Goal: Information Seeking & Learning: Learn about a topic

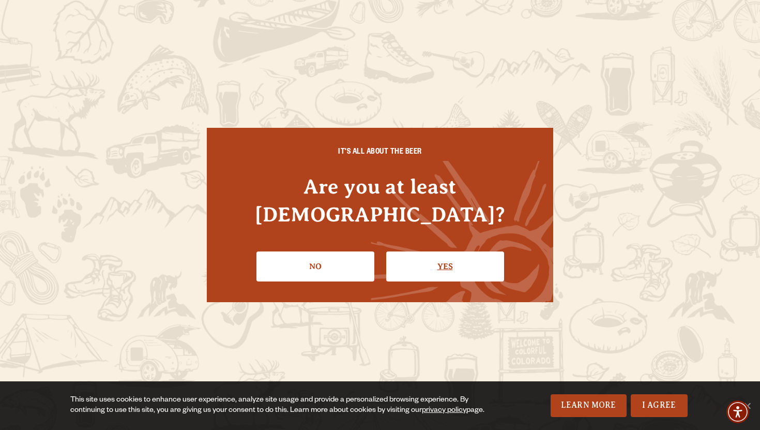
click at [469, 251] on link "Yes" at bounding box center [445, 266] width 118 height 30
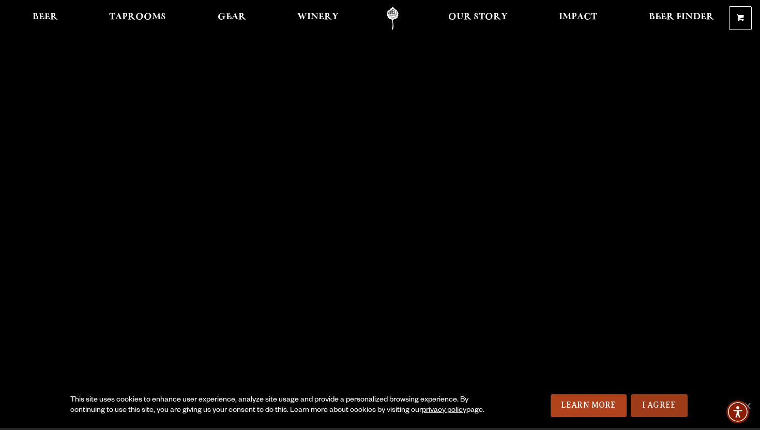
click at [670, 402] on link "I Agree" at bounding box center [659, 405] width 57 height 23
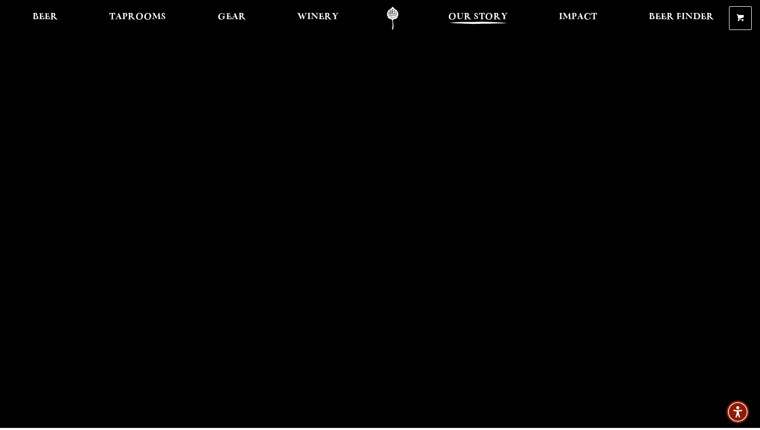
click at [471, 21] on span "Our Story" at bounding box center [477, 17] width 59 height 8
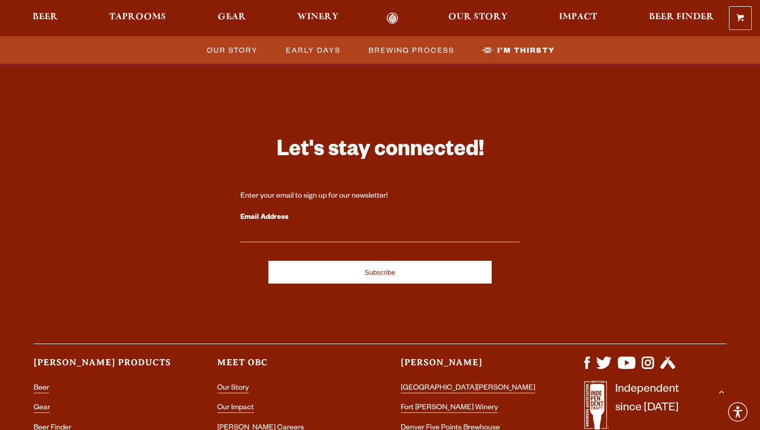
scroll to position [3430, 0]
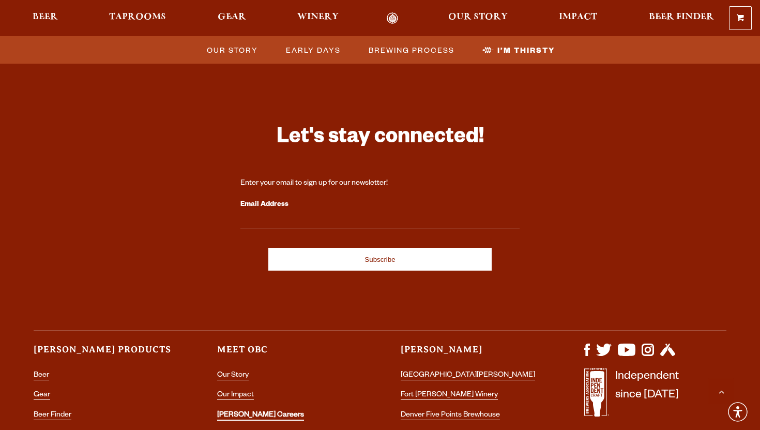
click at [251, 411] on link "[PERSON_NAME] Careers" at bounding box center [260, 415] width 87 height 9
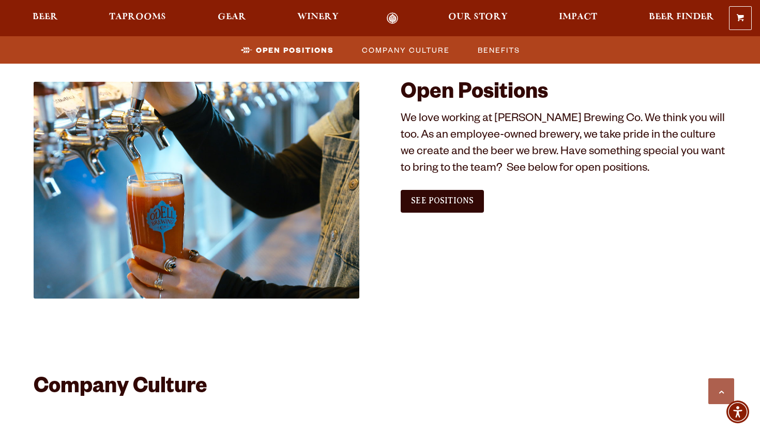
scroll to position [587, 0]
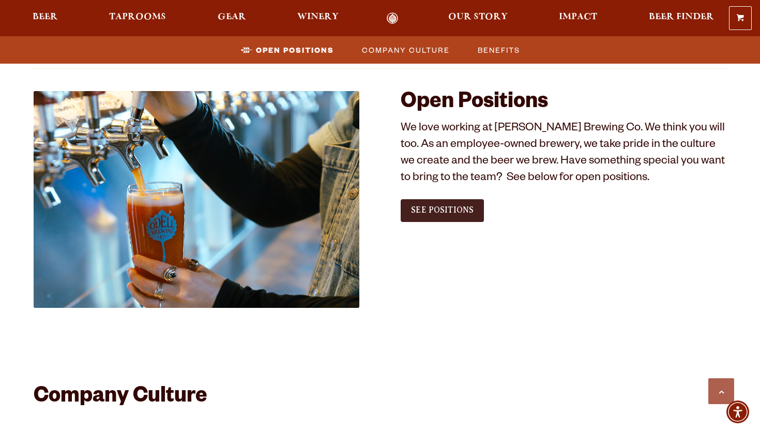
click at [441, 218] on link "See Positions" at bounding box center [442, 210] width 83 height 23
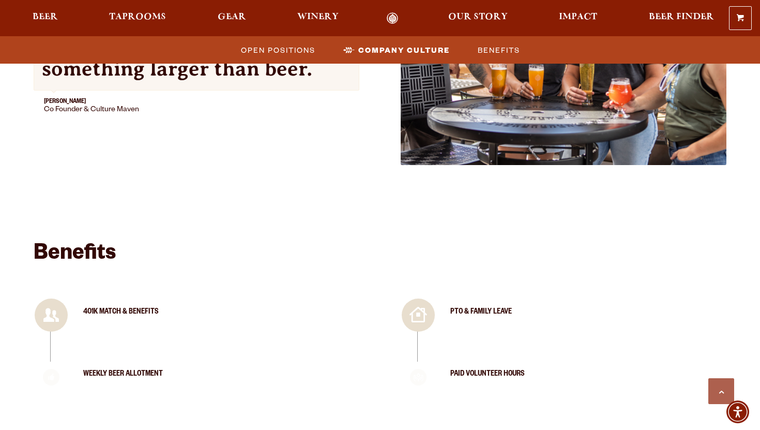
scroll to position [1318, 0]
